Goal: Information Seeking & Learning: Understand process/instructions

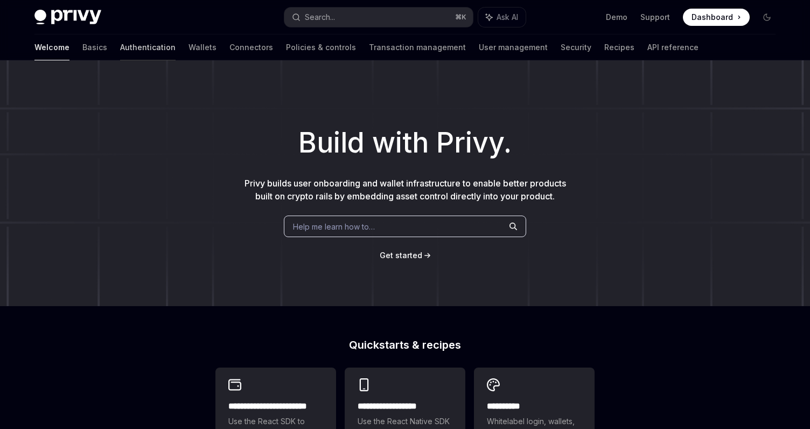
click at [120, 48] on link "Authentication" at bounding box center [147, 47] width 55 height 26
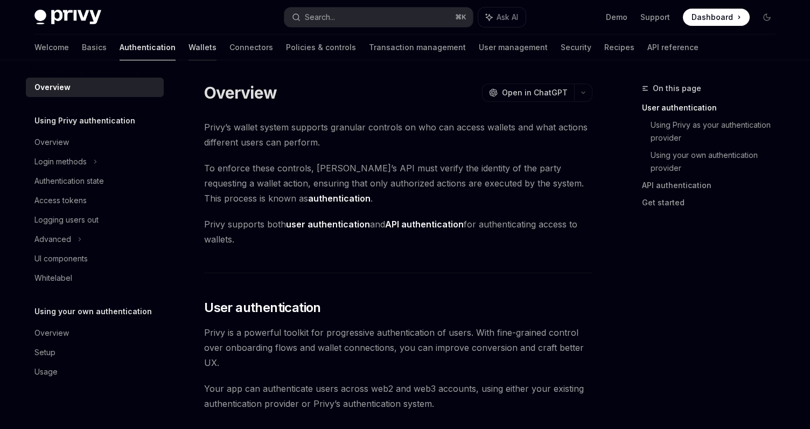
click at [188, 54] on link "Wallets" at bounding box center [202, 47] width 28 height 26
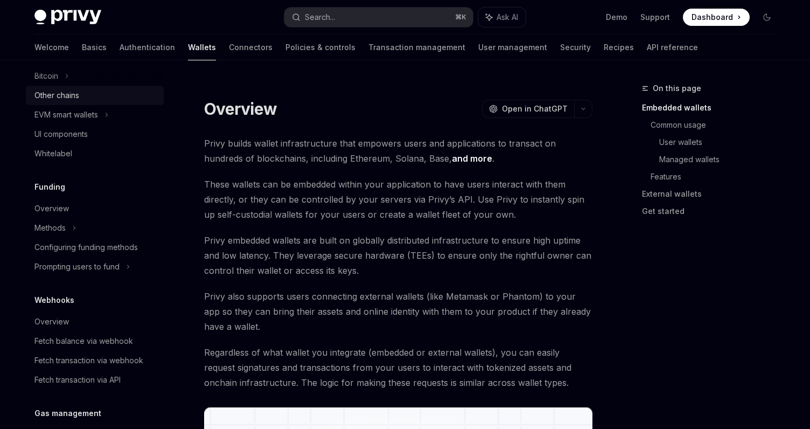
scroll to position [335, 0]
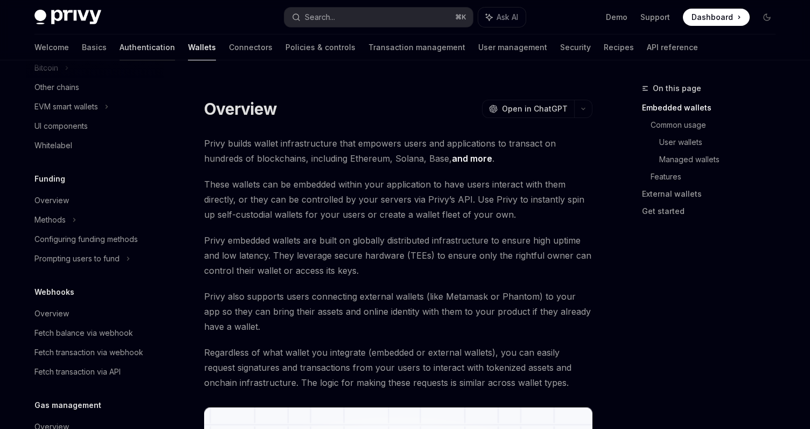
click at [120, 54] on link "Authentication" at bounding box center [147, 47] width 55 height 26
type textarea "*"
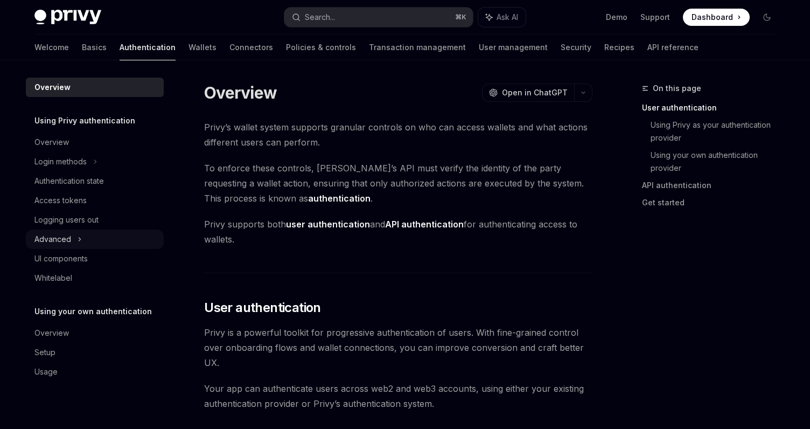
click at [101, 245] on div "Advanced" at bounding box center [95, 238] width 138 height 19
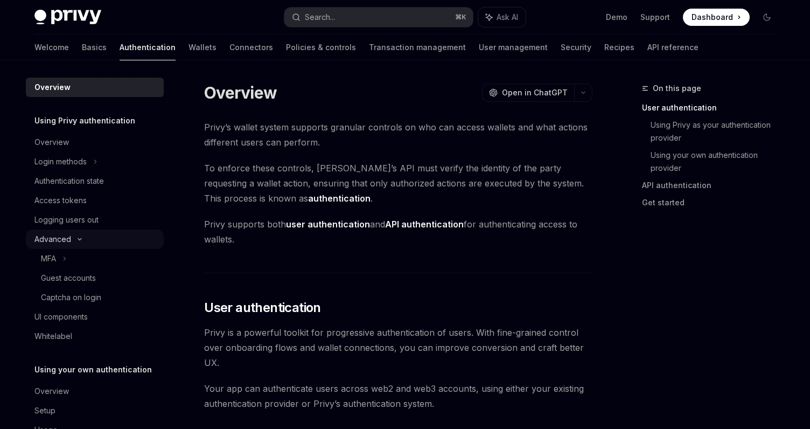
scroll to position [32, 0]
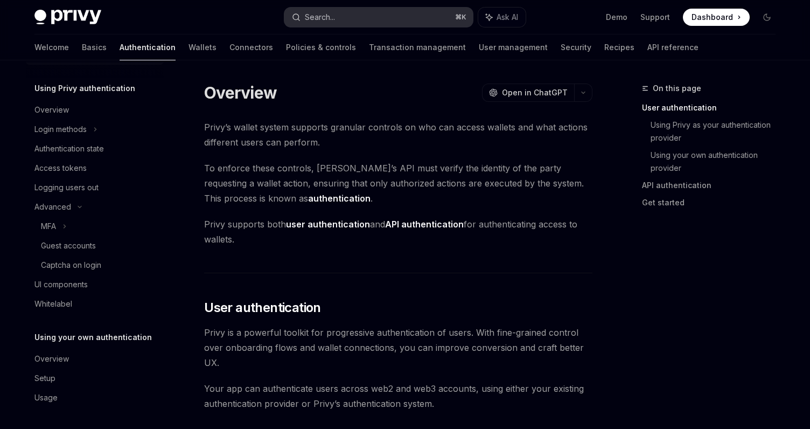
click at [349, 8] on button "Search... ⌘ K" at bounding box center [378, 17] width 188 height 19
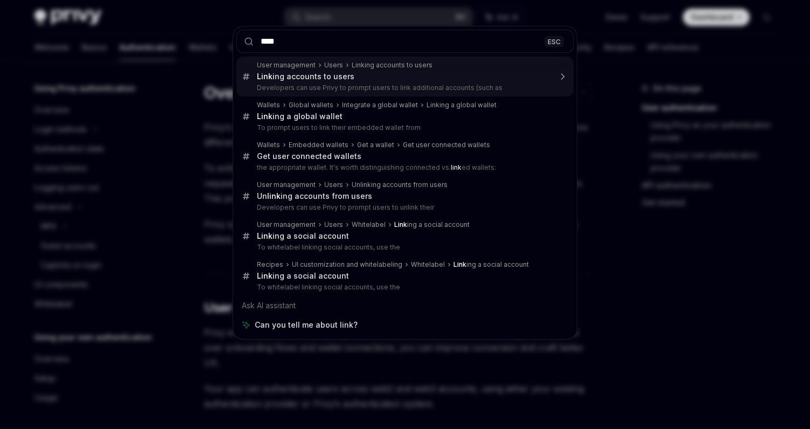
type input "****"
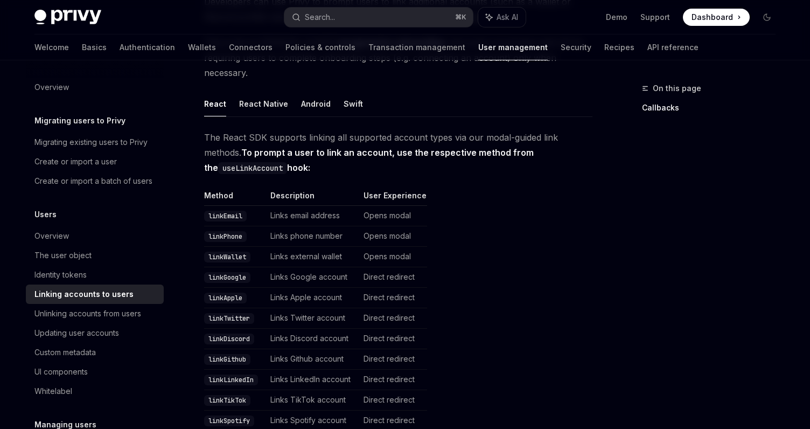
scroll to position [136, 0]
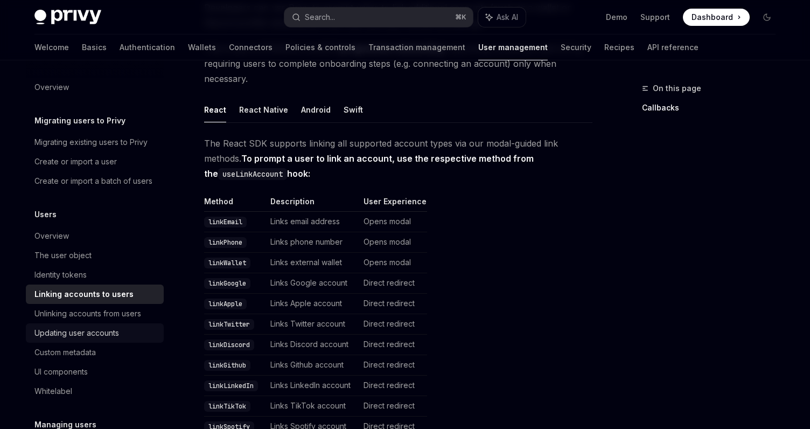
click at [93, 340] on link "Updating user accounts" at bounding box center [95, 332] width 138 height 19
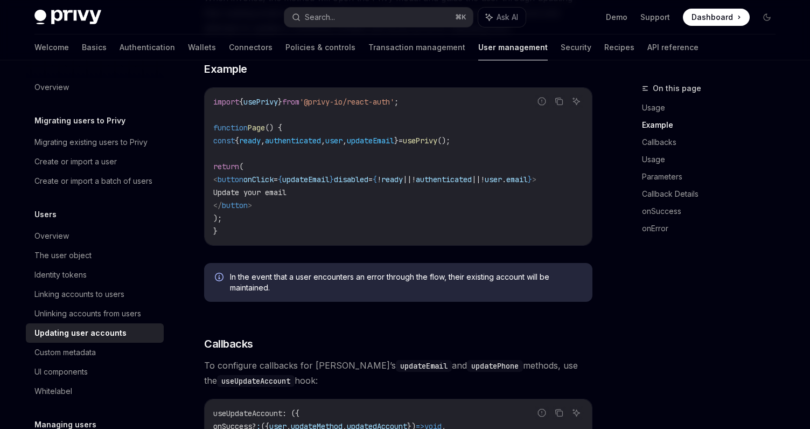
scroll to position [405, 0]
click at [108, 357] on div "Custom metadata" at bounding box center [95, 352] width 123 height 13
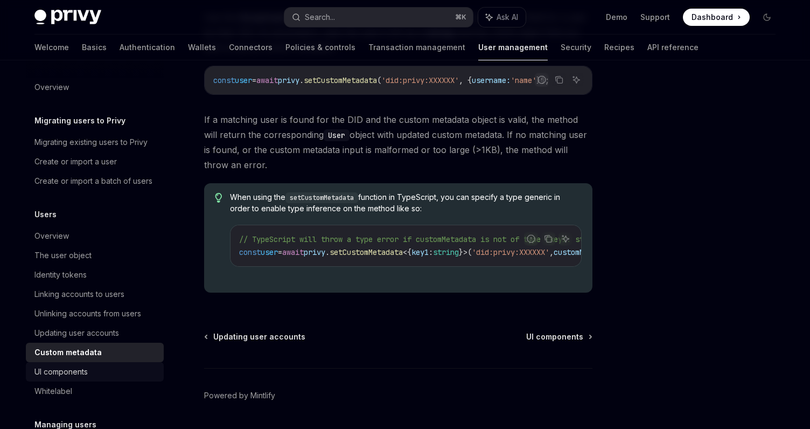
click at [76, 376] on div "UI components" at bounding box center [60, 371] width 53 height 13
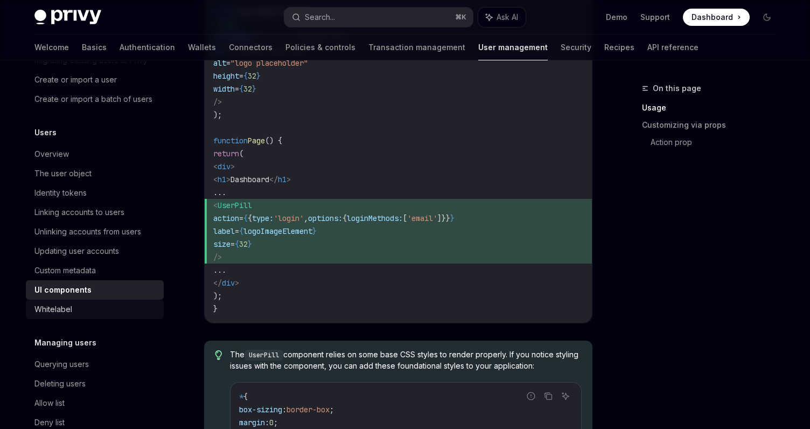
scroll to position [85, 0]
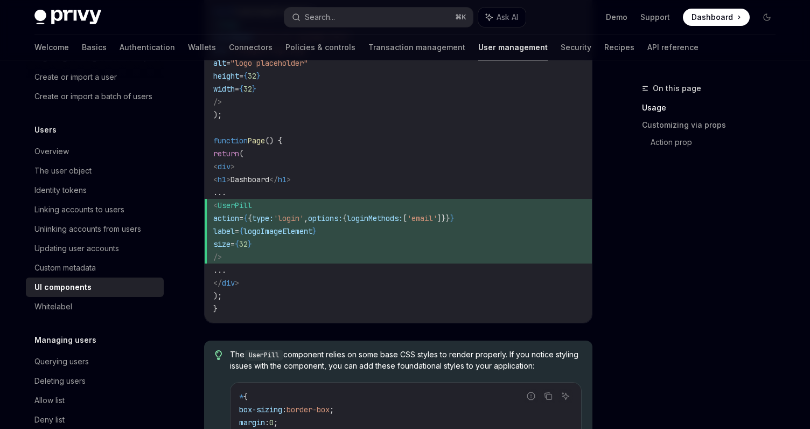
click at [100, 139] on div "Users Overview The user object Identity tokens Linking accounts to users Unlink…" at bounding box center [95, 219] width 138 height 193
click at [99, 155] on div "Overview" at bounding box center [95, 151] width 123 height 13
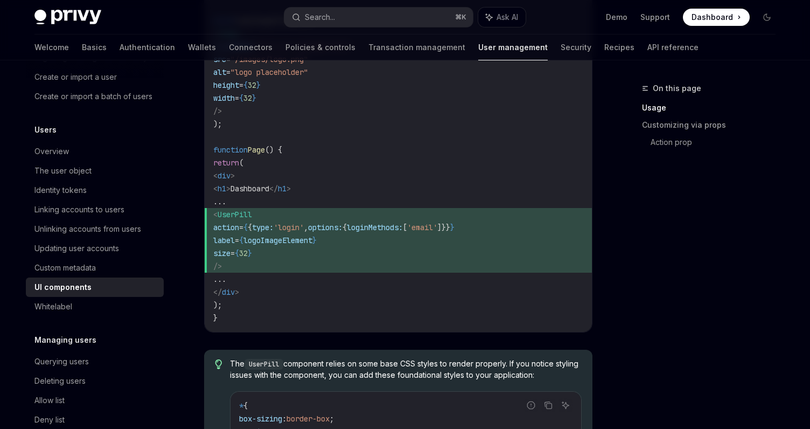
scroll to position [922, 0]
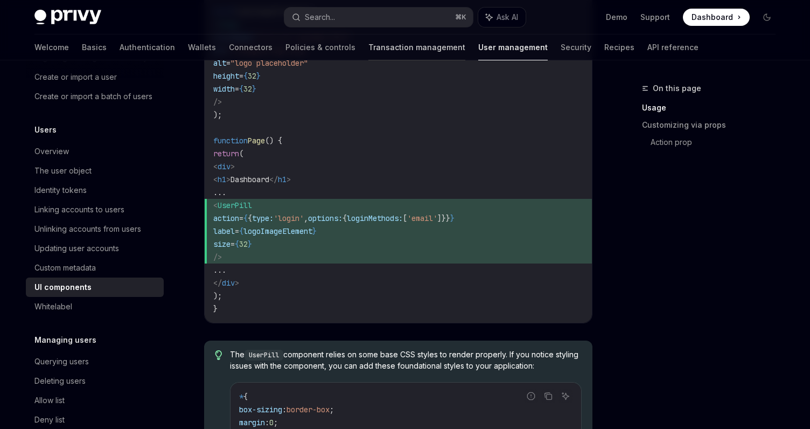
click at [368, 57] on link "Transaction management" at bounding box center [416, 47] width 97 height 26
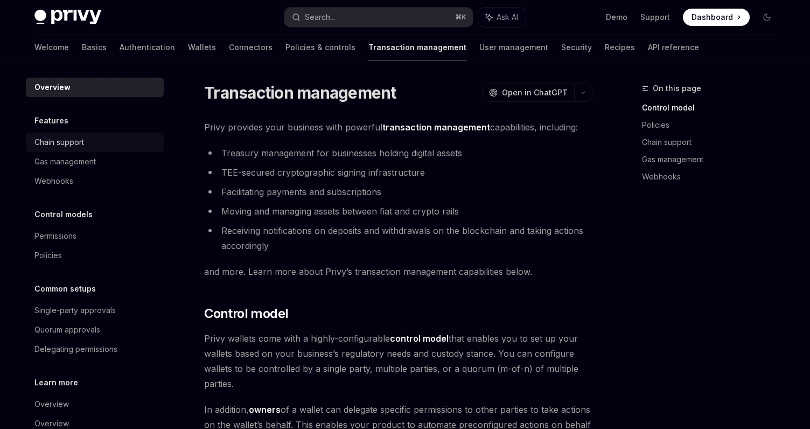
click at [94, 139] on div "Chain support" at bounding box center [95, 142] width 123 height 13
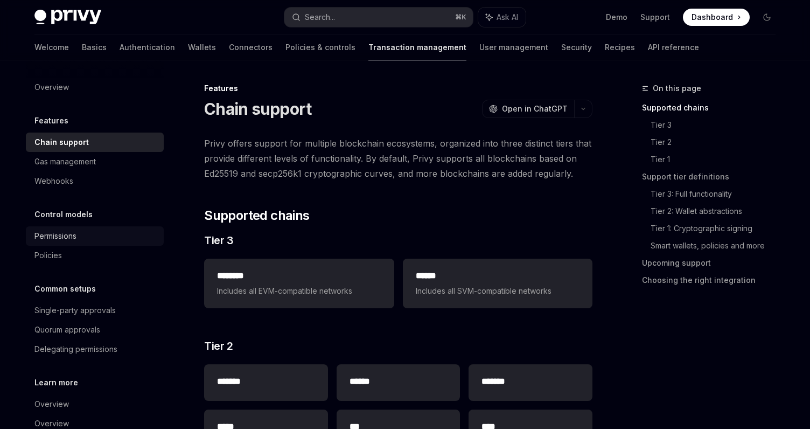
click at [101, 238] on div "Permissions" at bounding box center [95, 235] width 123 height 13
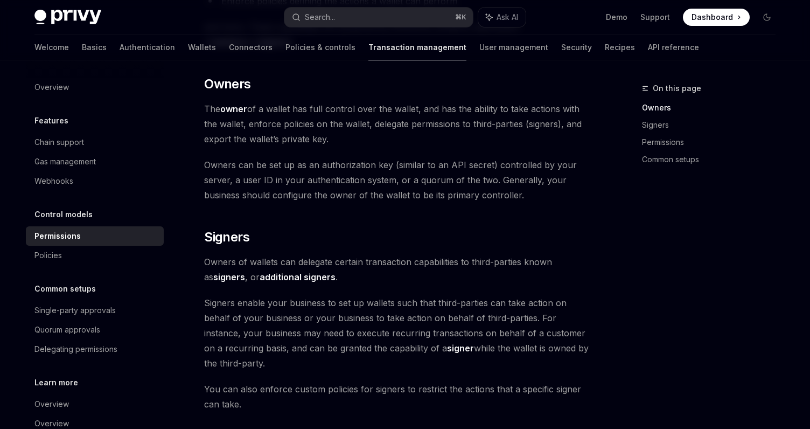
scroll to position [513, 0]
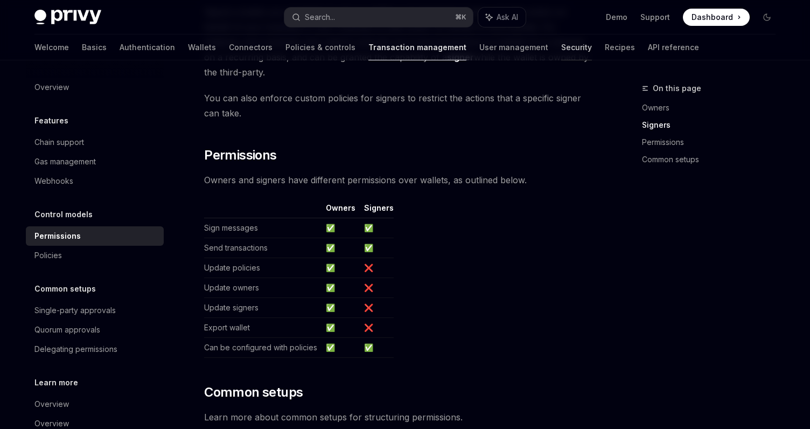
click at [561, 54] on link "Security" at bounding box center [576, 47] width 31 height 26
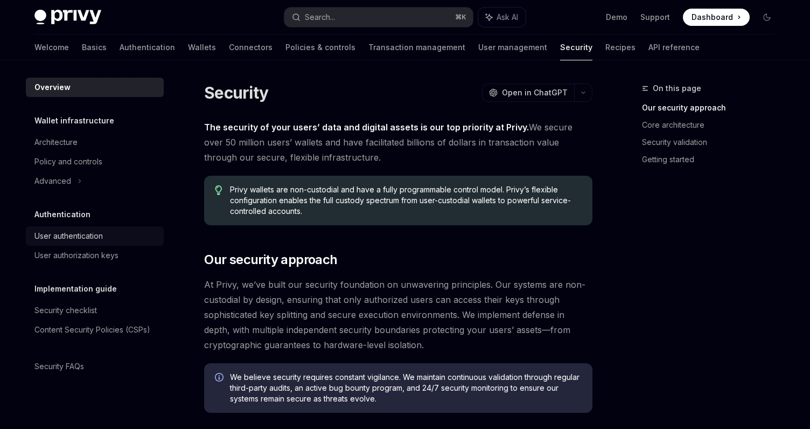
click at [75, 234] on div "User authentication" at bounding box center [68, 235] width 68 height 13
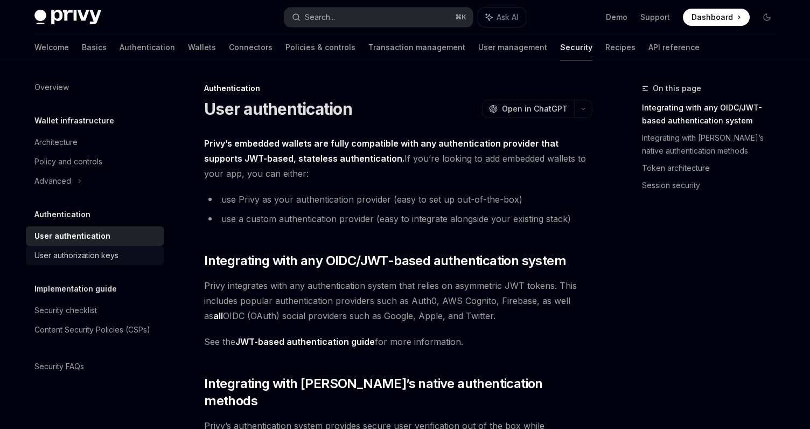
click at [87, 249] on div "User authorization keys" at bounding box center [76, 255] width 84 height 13
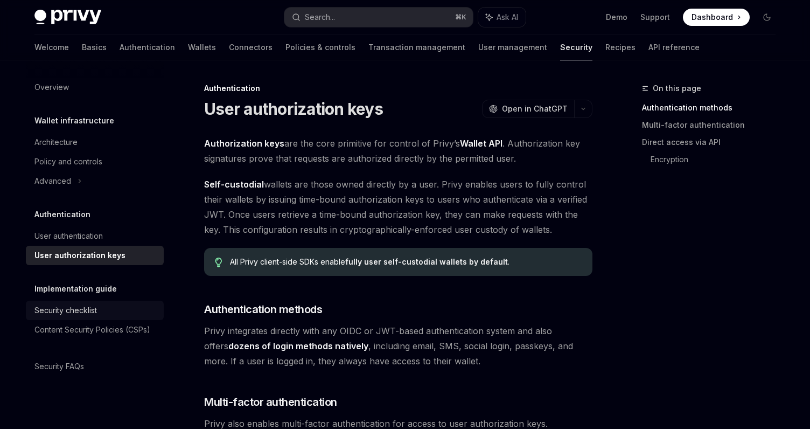
click at [93, 305] on div "Security checklist" at bounding box center [65, 310] width 62 height 13
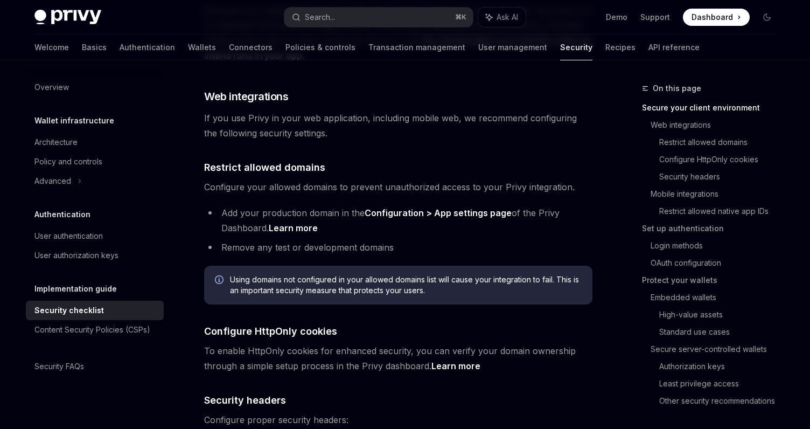
scroll to position [614, 0]
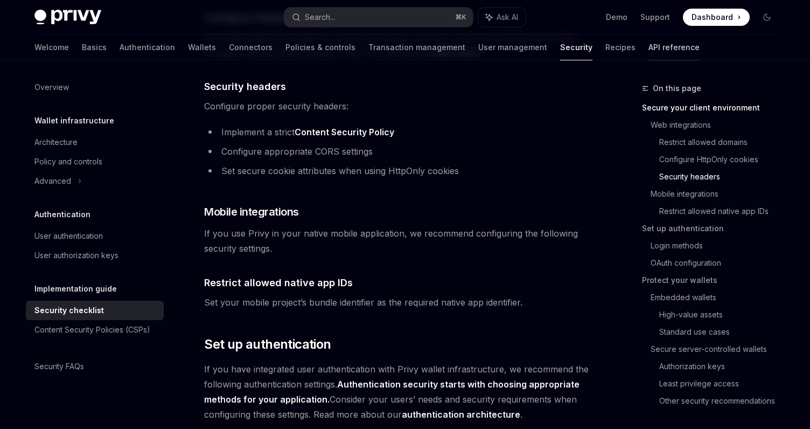
click at [648, 48] on link "API reference" at bounding box center [673, 47] width 51 height 26
type textarea "*"
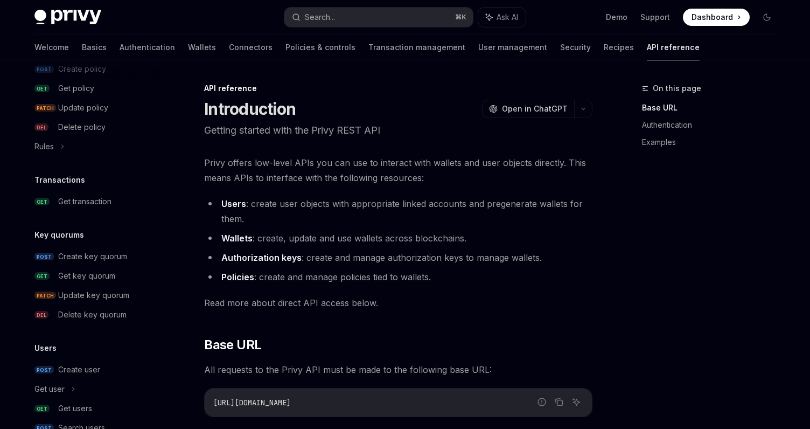
scroll to position [703, 0]
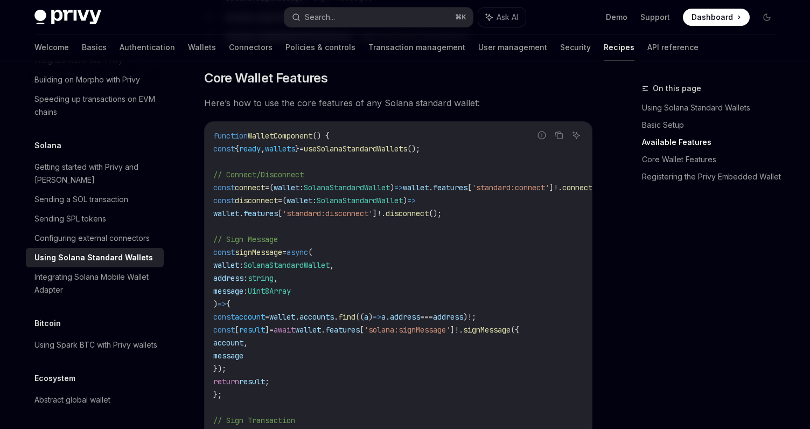
scroll to position [878, 0]
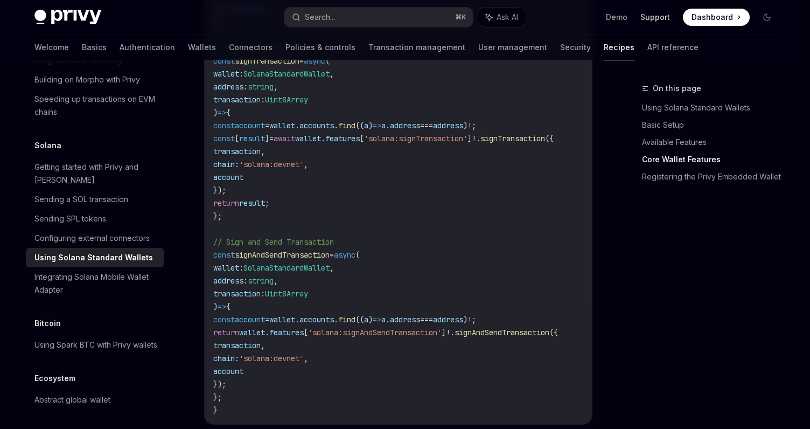
click at [654, 21] on link "Support" at bounding box center [655, 17] width 30 height 11
click at [188, 52] on link "Wallets" at bounding box center [202, 47] width 28 height 26
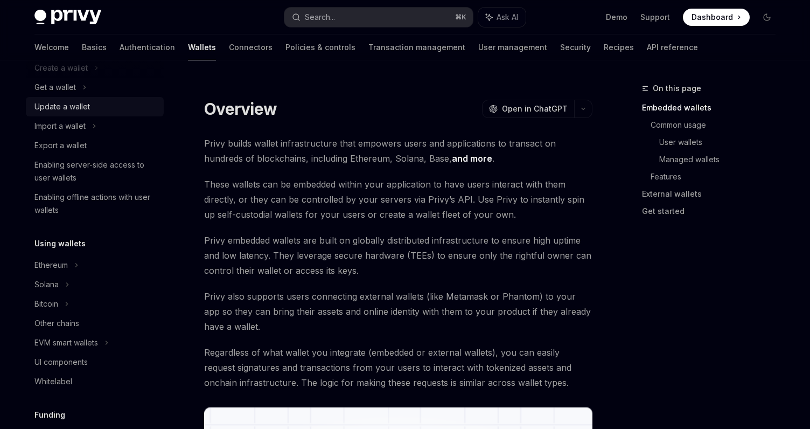
scroll to position [105, 0]
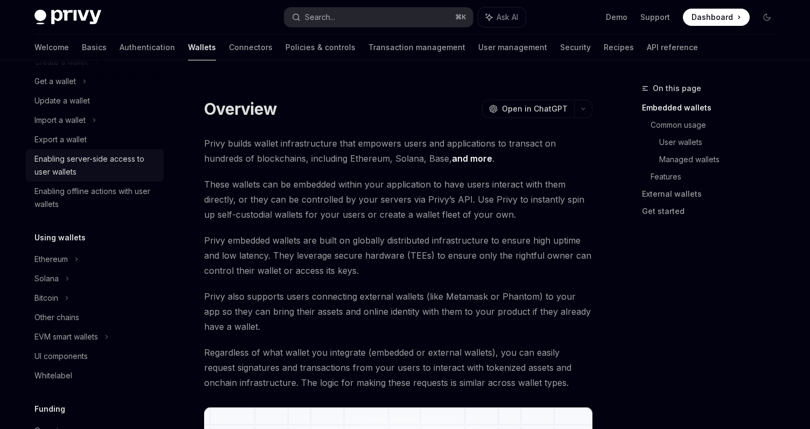
click at [137, 164] on div "Enabling server-side access to user wallets" at bounding box center [95, 165] width 123 height 26
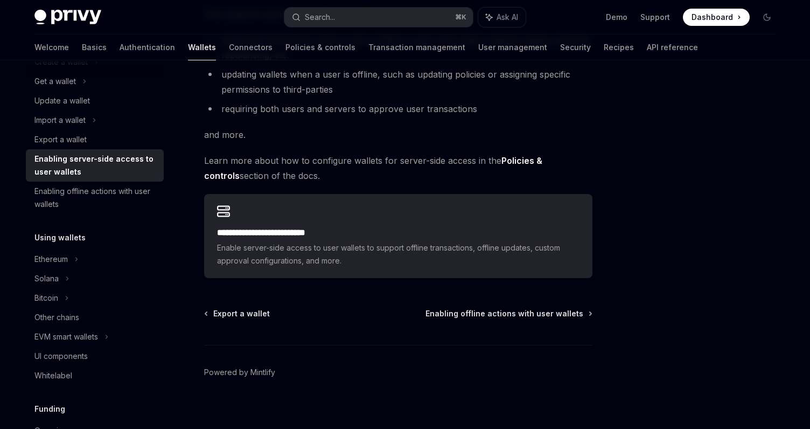
scroll to position [214, 0]
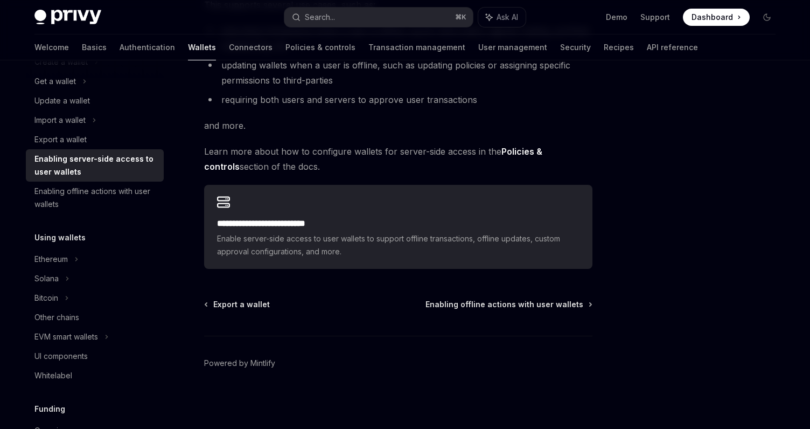
click at [313, 244] on span "Enable server-side access to user wallets to support offline transactions, offl…" at bounding box center [398, 245] width 362 height 26
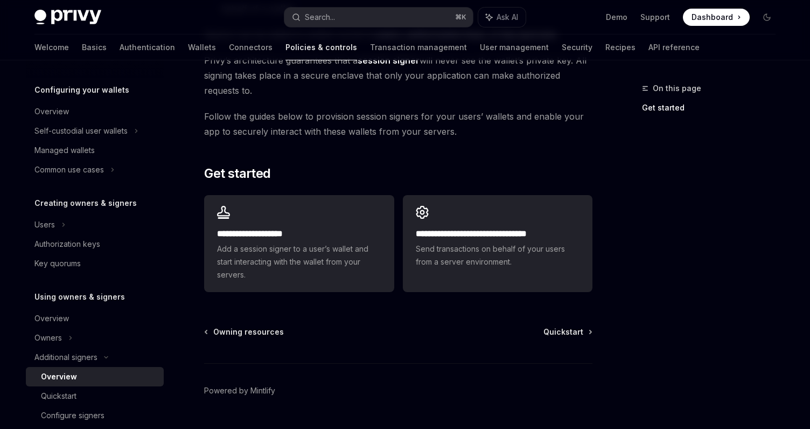
scroll to position [287, 0]
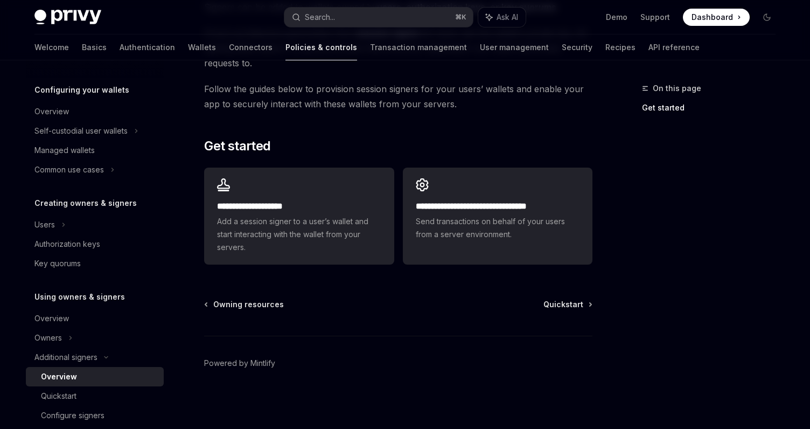
click at [313, 244] on span "Add a session signer to a user’s wallet and start interacting with the wallet f…" at bounding box center [299, 234] width 164 height 39
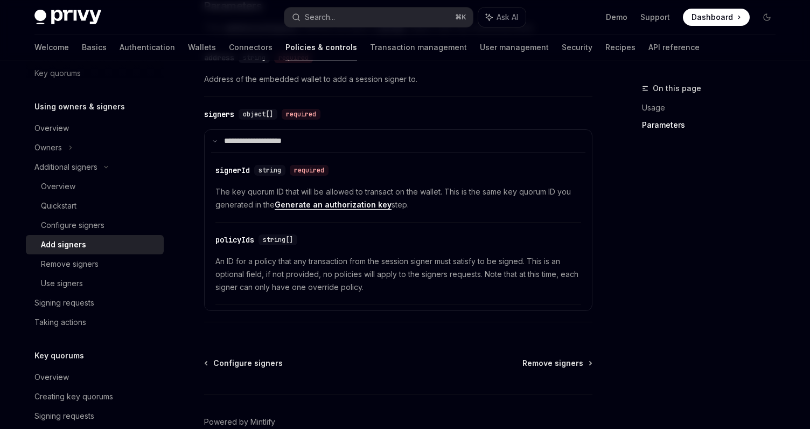
scroll to position [499, 0]
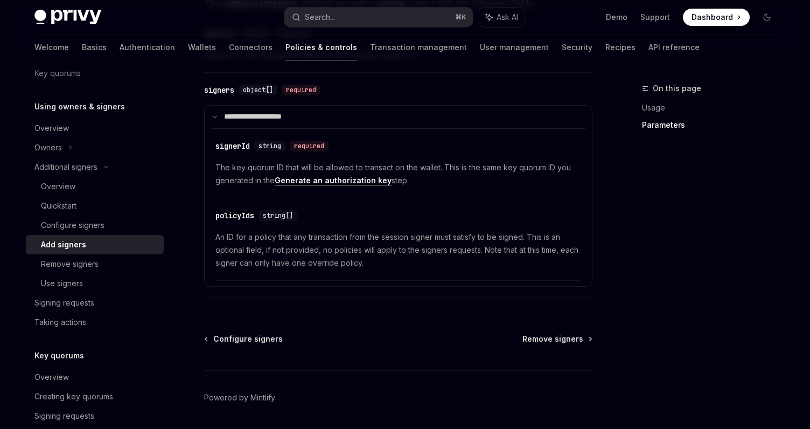
click at [548, 367] on div "Configure signers Remove signers Powered by Mintlify" at bounding box center [398, 398] width 388 height 130
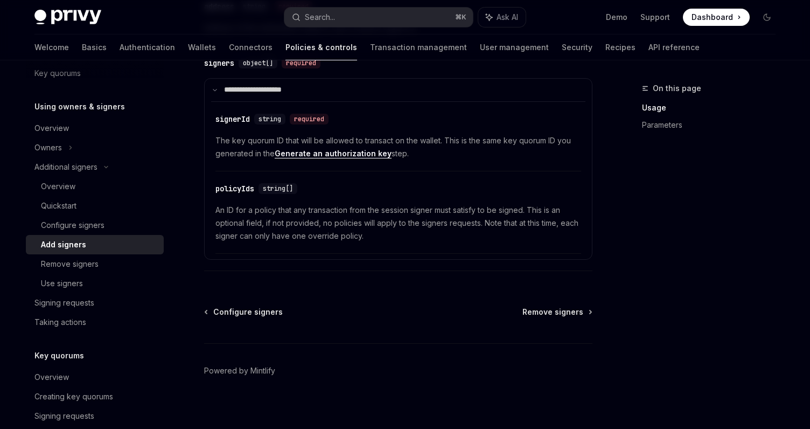
scroll to position [537, 0]
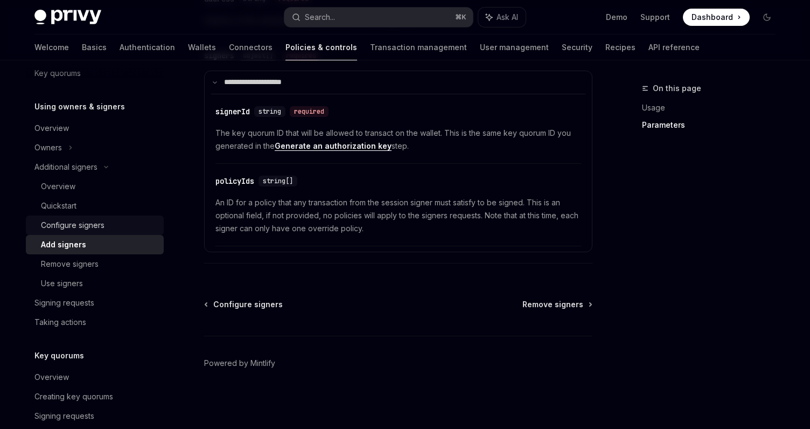
click at [110, 222] on div "Configure signers" at bounding box center [99, 225] width 116 height 13
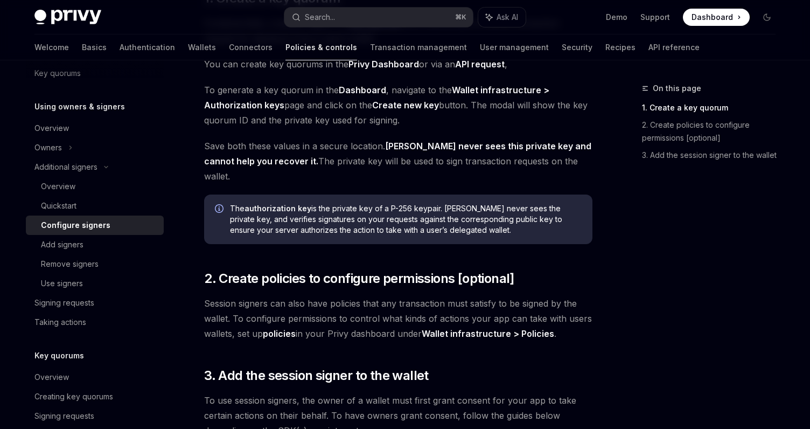
scroll to position [126, 0]
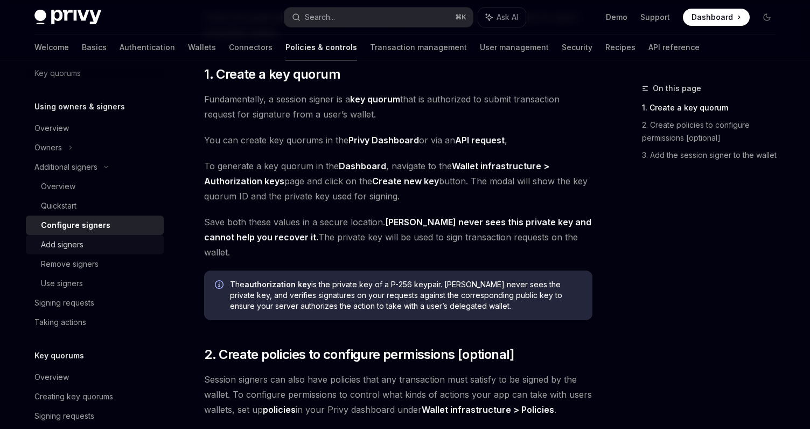
click at [110, 249] on div "Add signers" at bounding box center [99, 244] width 116 height 13
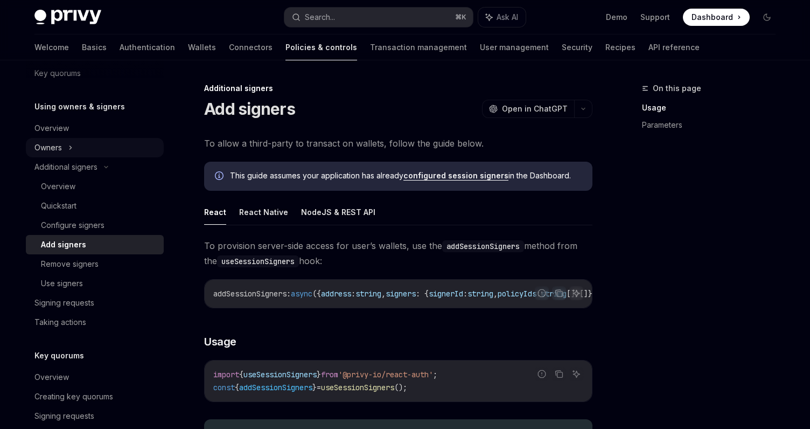
click at [120, 138] on div "Owners" at bounding box center [95, 147] width 138 height 19
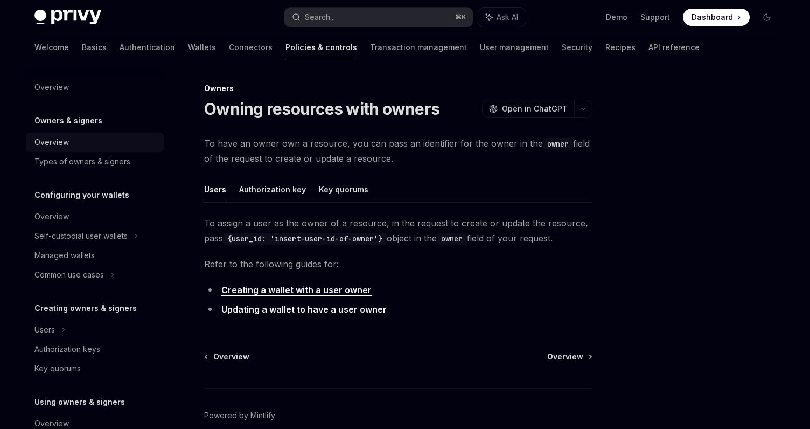
click at [103, 137] on div "Overview" at bounding box center [95, 142] width 123 height 13
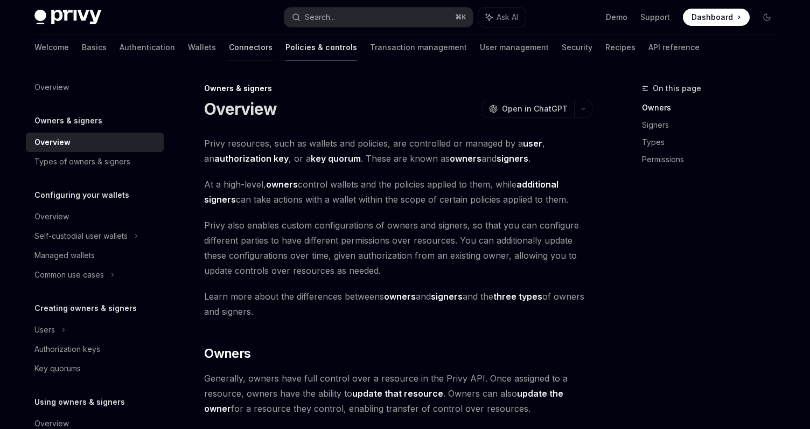
click at [229, 40] on link "Connectors" at bounding box center [251, 47] width 44 height 26
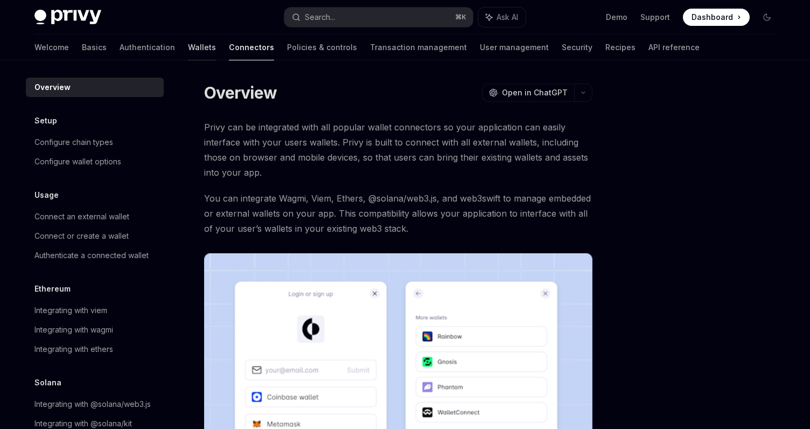
click at [188, 46] on link "Wallets" at bounding box center [202, 47] width 28 height 26
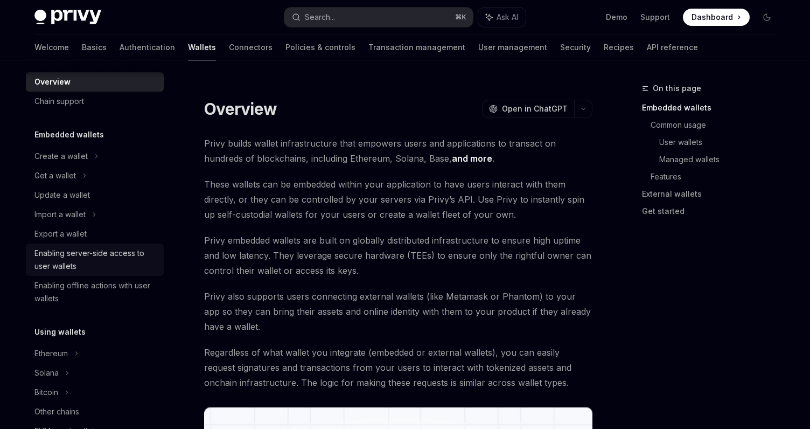
scroll to position [81, 0]
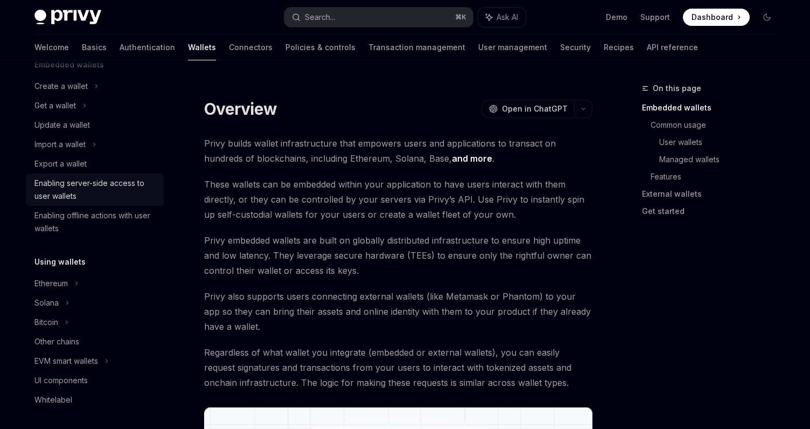
click at [132, 193] on div "Enabling server-side access to user wallets" at bounding box center [95, 190] width 123 height 26
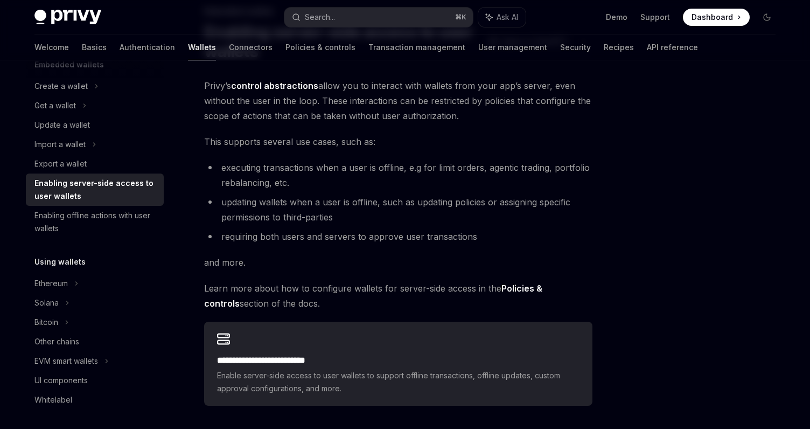
scroll to position [67, 0]
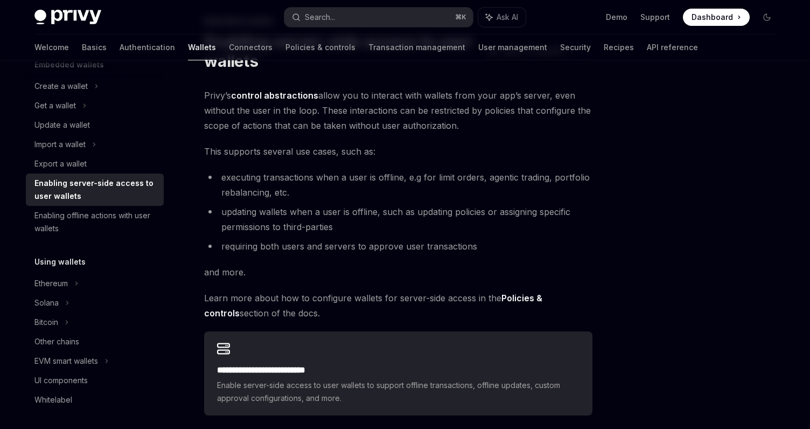
click at [284, 90] on link "control abstractions" at bounding box center [274, 95] width 87 height 11
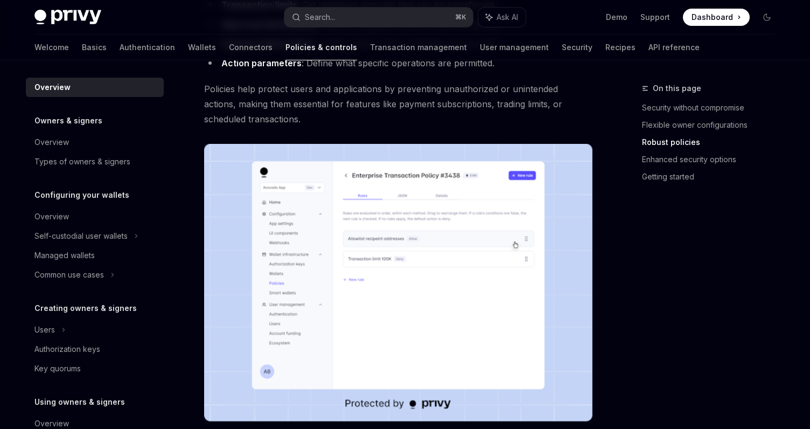
scroll to position [558, 0]
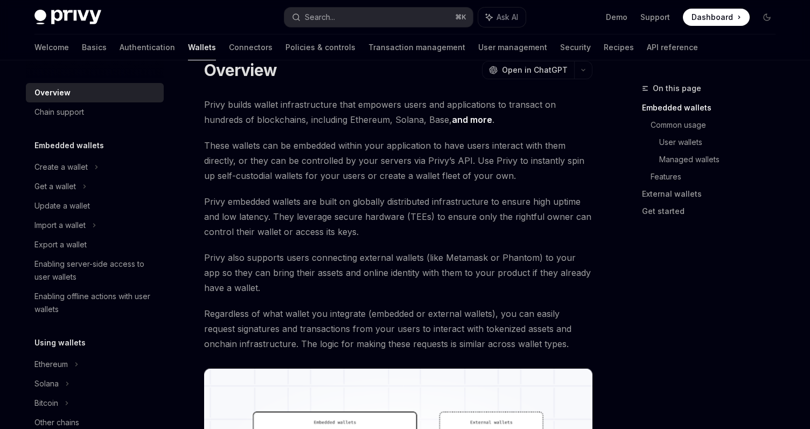
scroll to position [42, 0]
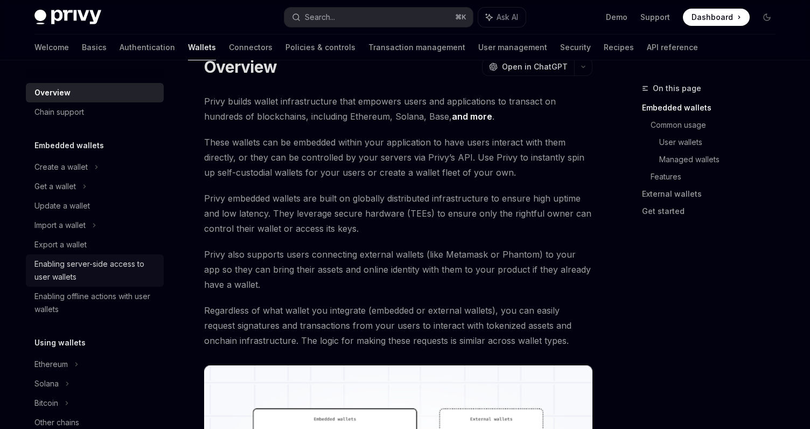
click at [130, 271] on div "Enabling server-side access to user wallets" at bounding box center [95, 270] width 123 height 26
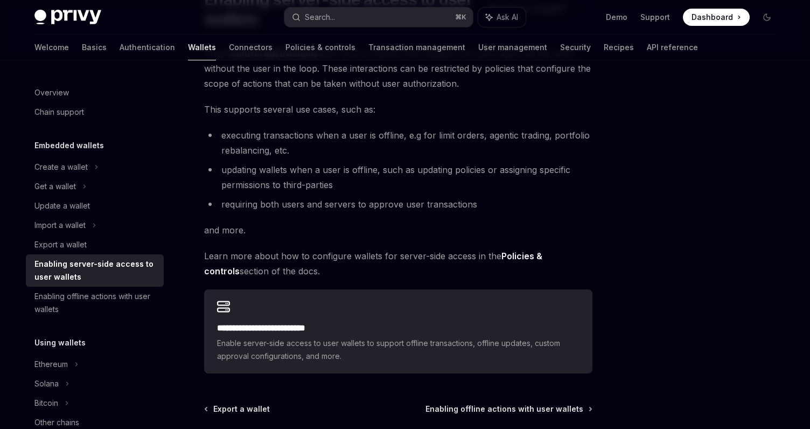
scroll to position [113, 0]
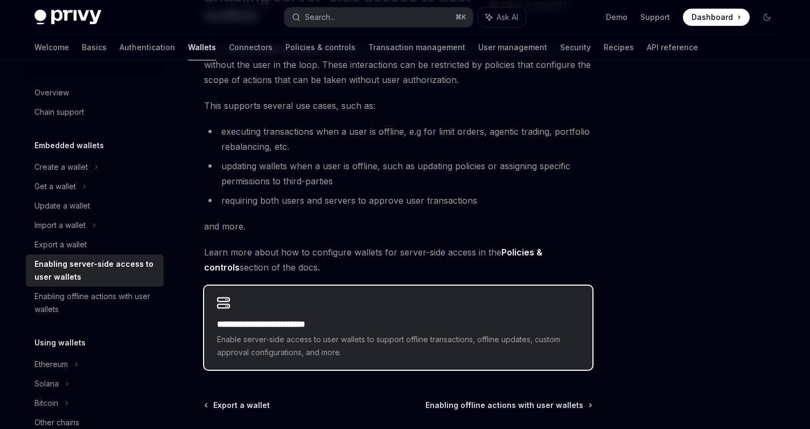
click at [351, 327] on h2 "**********" at bounding box center [398, 324] width 362 height 13
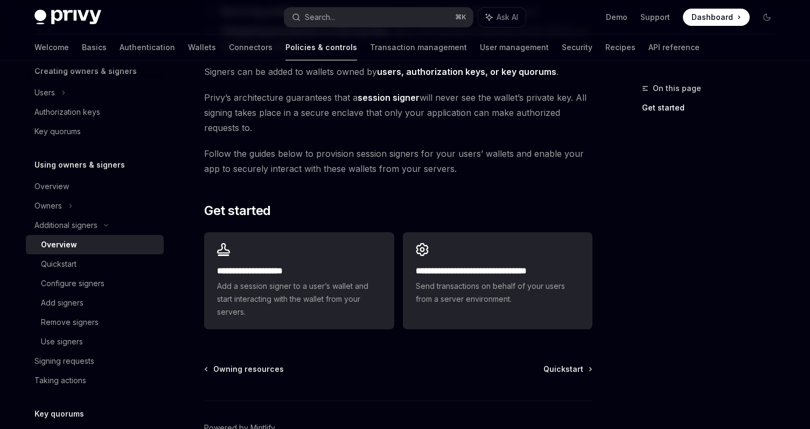
scroll to position [244, 0]
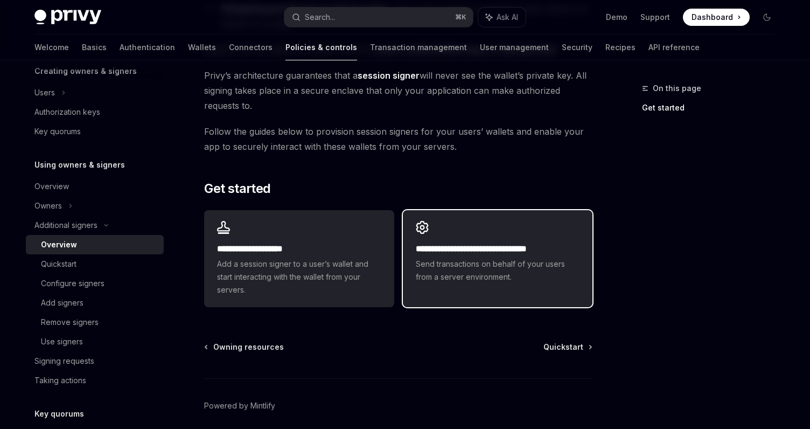
click at [437, 261] on span "Send transactions on behalf of your users from a server environment." at bounding box center [498, 270] width 164 height 26
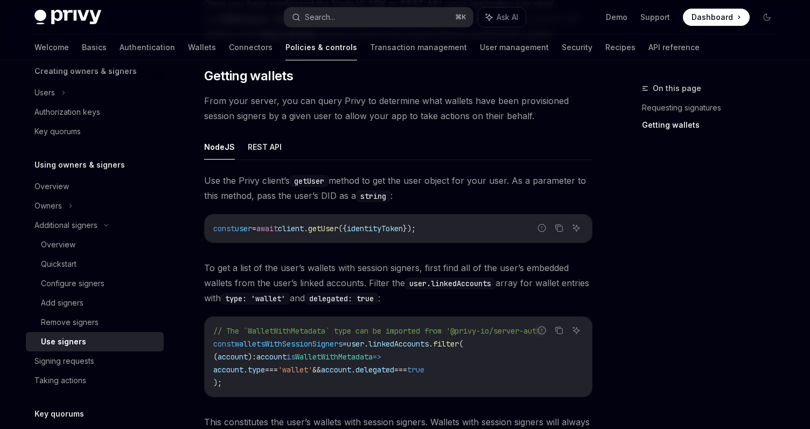
scroll to position [338, 0]
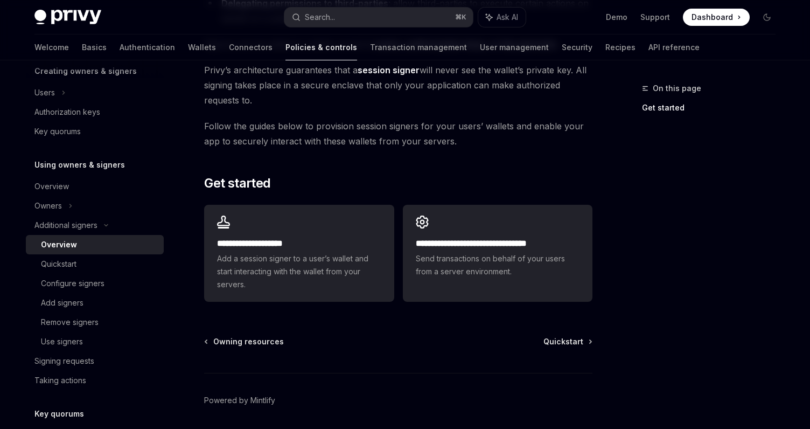
scroll to position [244, 0]
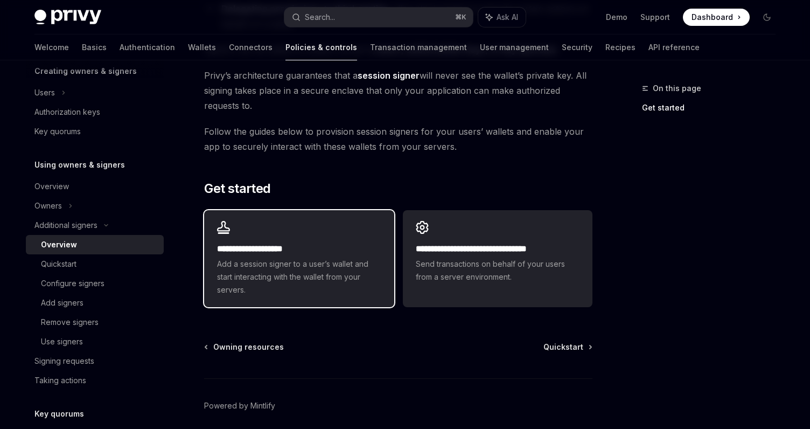
click at [304, 270] on span "Add a session signer to a user’s wallet and start interacting with the wallet f…" at bounding box center [299, 276] width 164 height 39
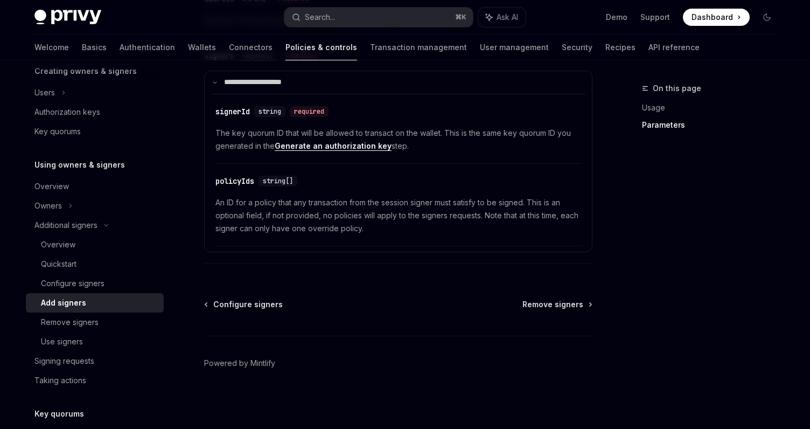
scroll to position [537, 0]
click at [112, 287] on div "Configure signers" at bounding box center [99, 283] width 116 height 13
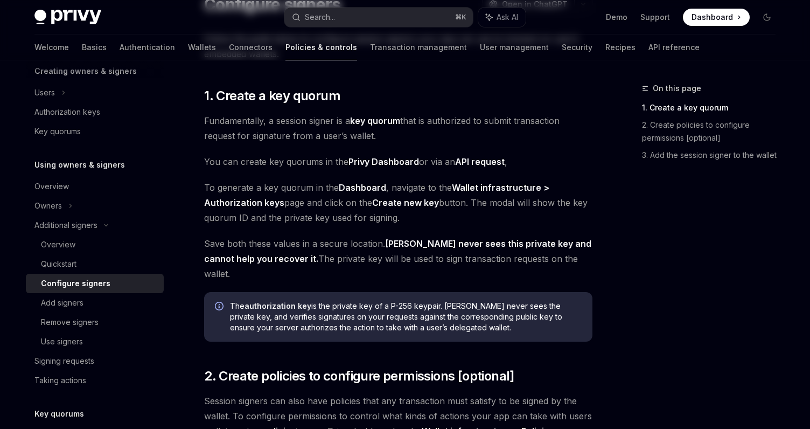
scroll to position [356, 0]
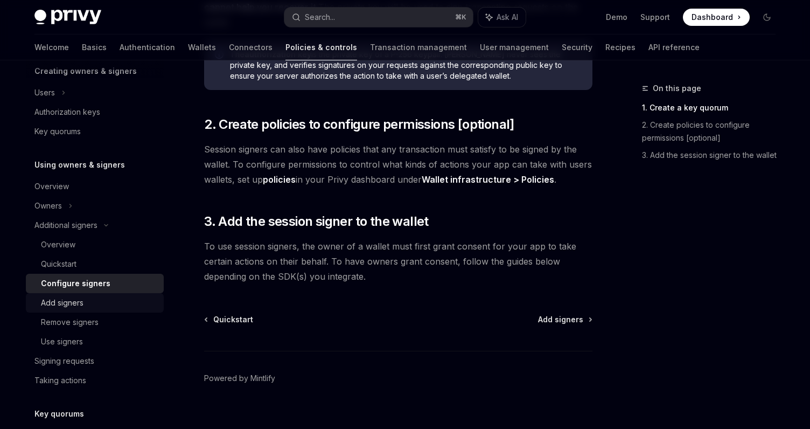
click at [132, 308] on div "Add signers" at bounding box center [99, 302] width 116 height 13
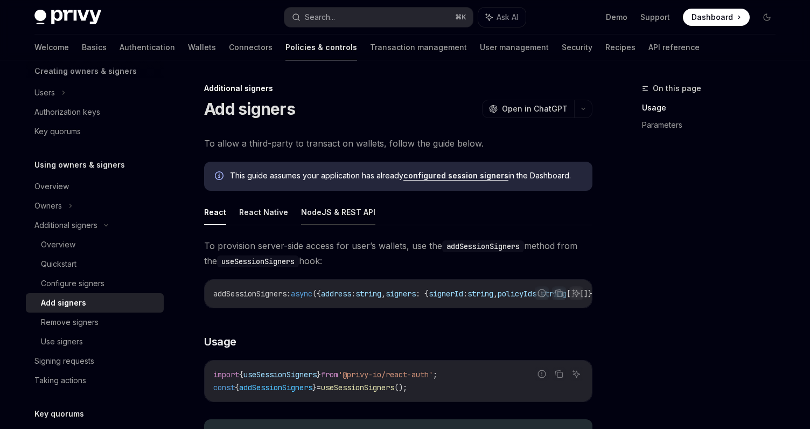
scroll to position [11, 0]
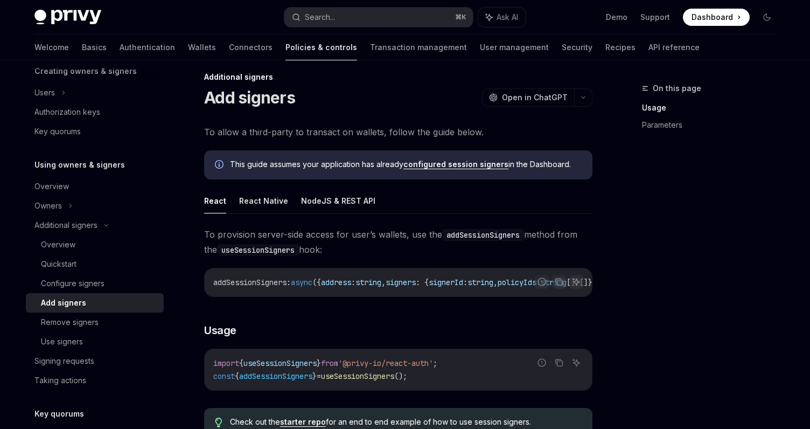
click at [456, 162] on link "configured session signers" at bounding box center [455, 164] width 105 height 10
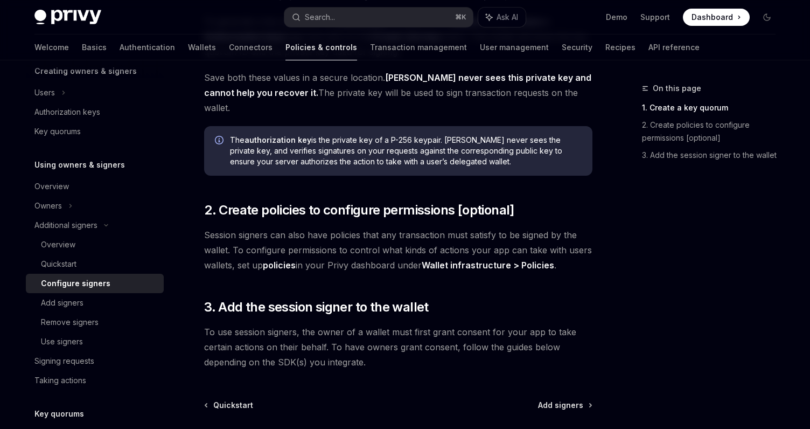
scroll to position [356, 0]
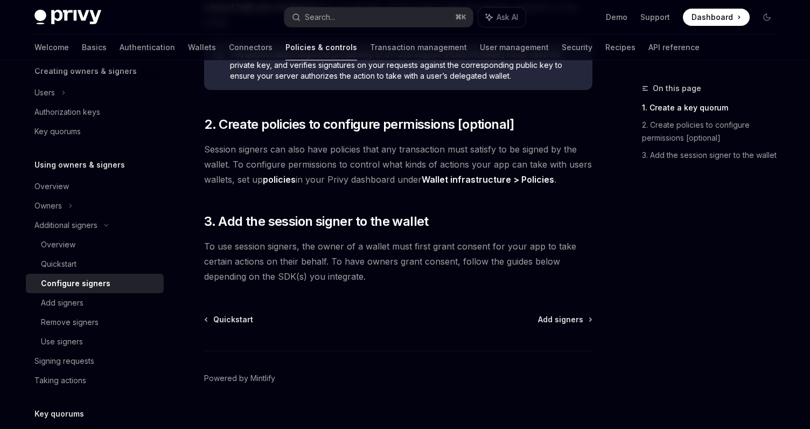
type textarea "*"
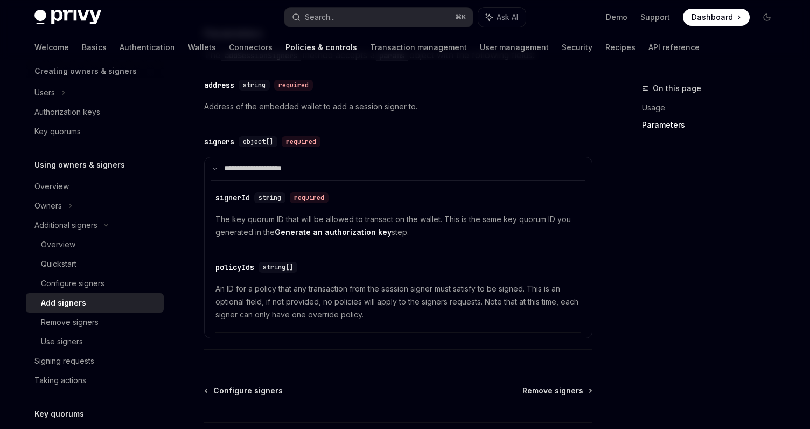
scroll to position [451, 0]
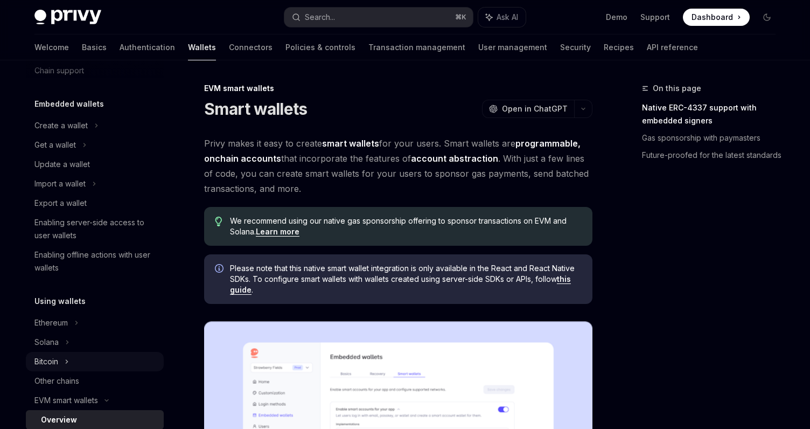
scroll to position [40, 0]
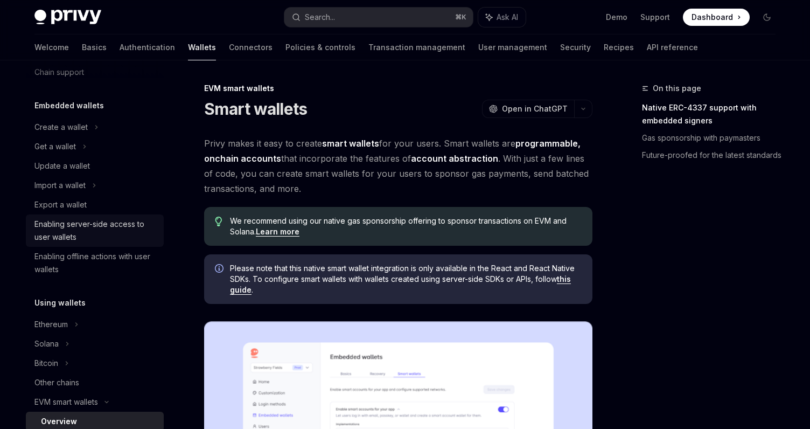
click at [81, 240] on div "Enabling server-side access to user wallets" at bounding box center [95, 231] width 123 height 26
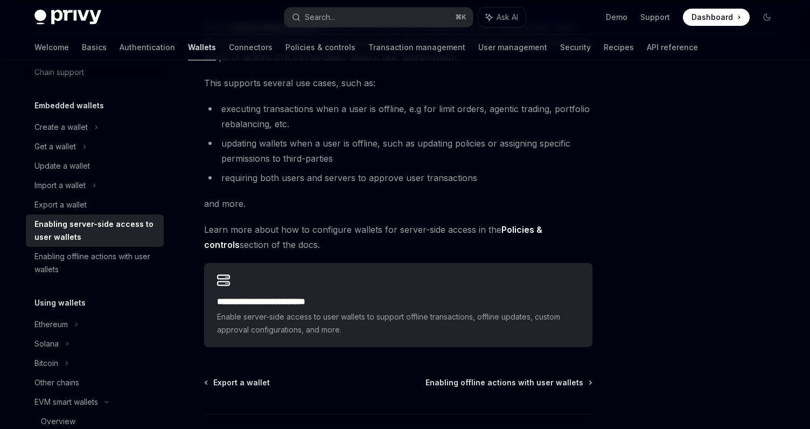
scroll to position [165, 0]
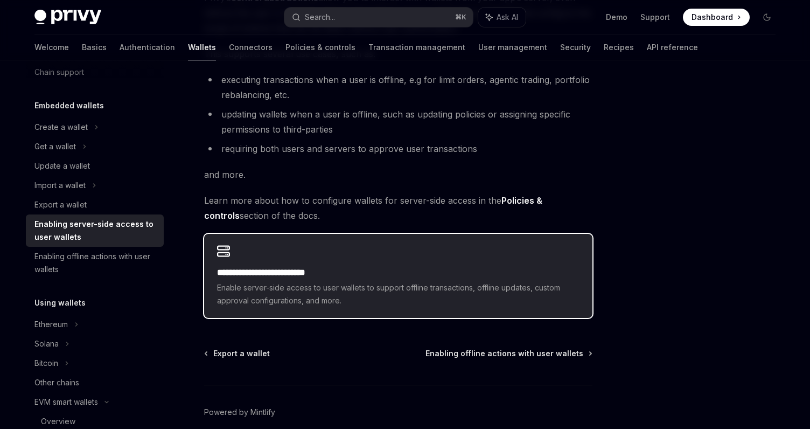
click at [341, 292] on span "Enable server-side access to user wallets to support offline transactions, offl…" at bounding box center [398, 294] width 362 height 26
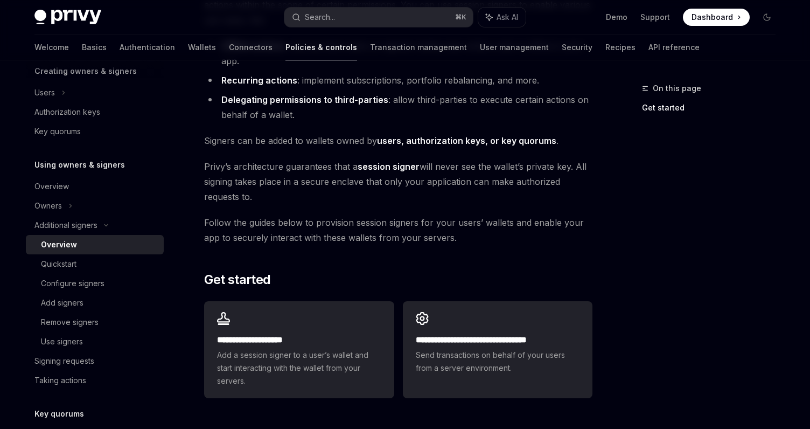
scroll to position [155, 0]
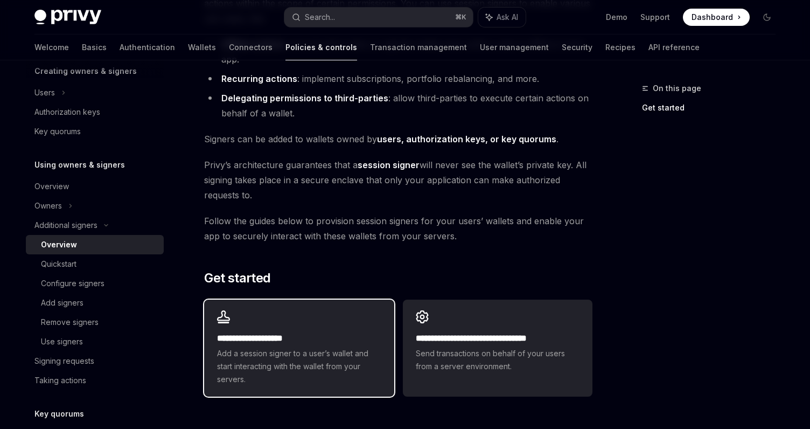
click at [291, 379] on span "Add a session signer to a user’s wallet and start interacting with the wallet f…" at bounding box center [299, 366] width 164 height 39
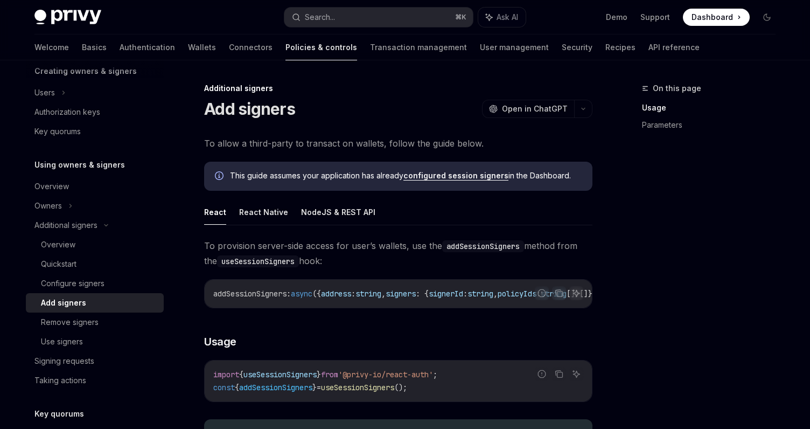
click at [449, 181] on div "This guide assumes your application has already configured session signers in t…" at bounding box center [406, 176] width 352 height 12
click at [449, 176] on link "configured session signers" at bounding box center [455, 176] width 105 height 10
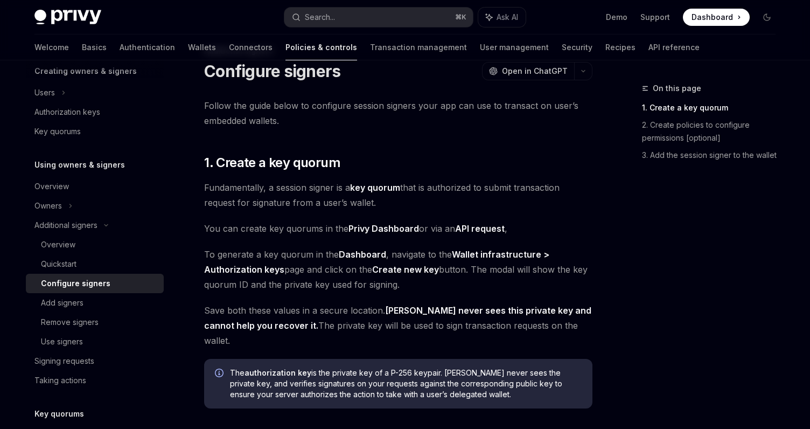
scroll to position [37, 0]
click at [386, 184] on link "key quorum" at bounding box center [375, 188] width 50 height 11
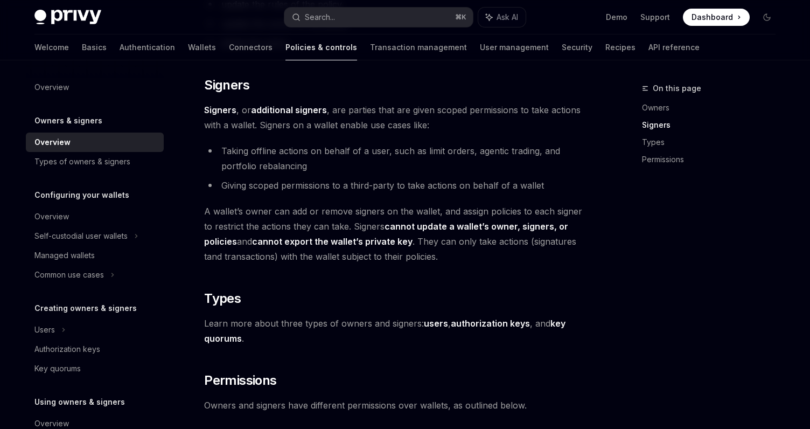
scroll to position [642, 0]
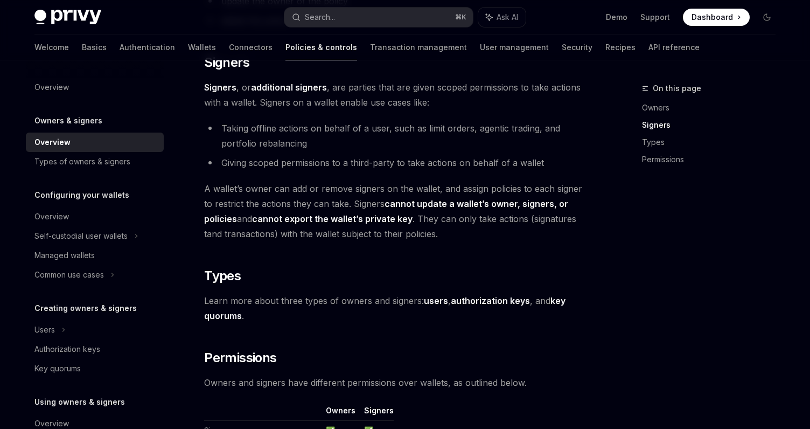
type textarea "*"
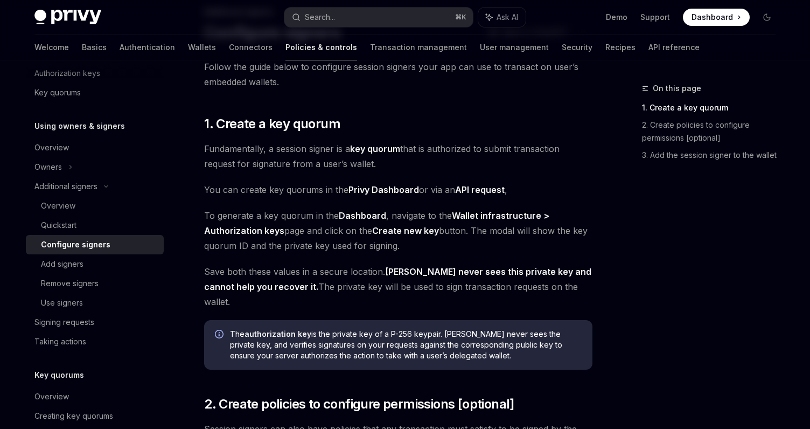
scroll to position [83, 0]
